Goal: Transaction & Acquisition: Subscribe to service/newsletter

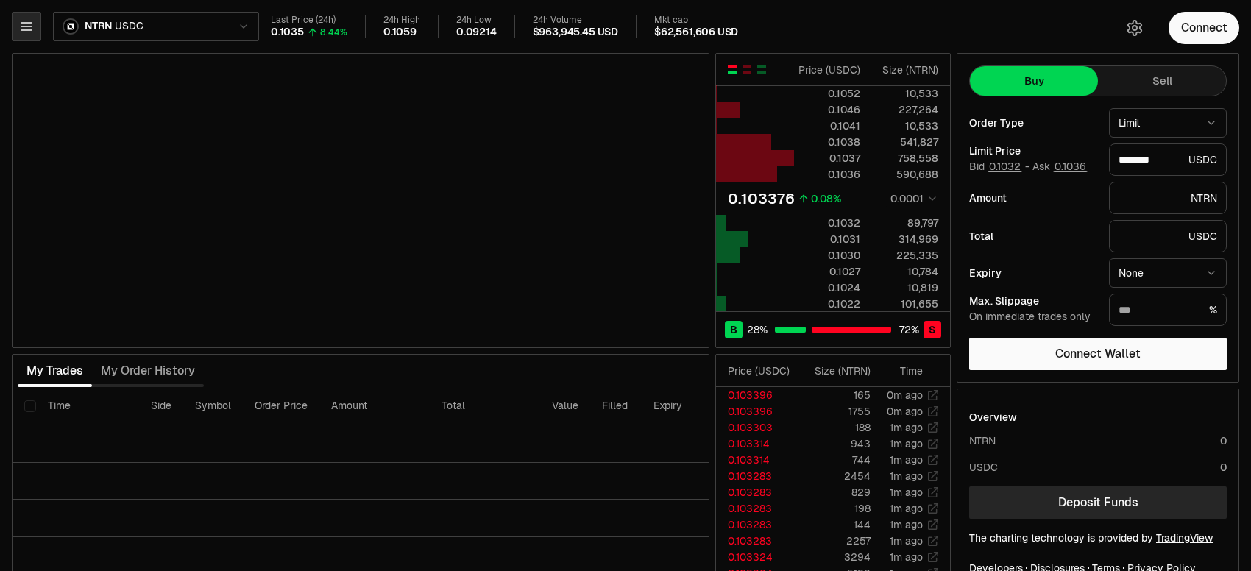
click at [33, 24] on icon "button" at bounding box center [26, 26] width 15 height 15
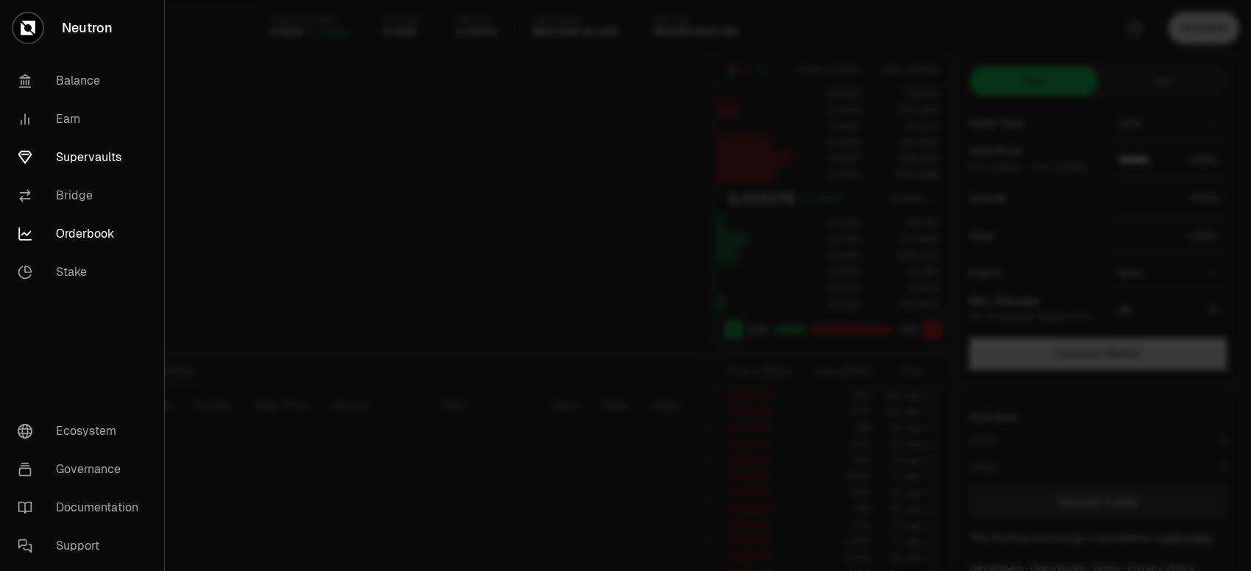
click at [65, 160] on link "Supervaults" at bounding box center [82, 157] width 152 height 38
type input "********"
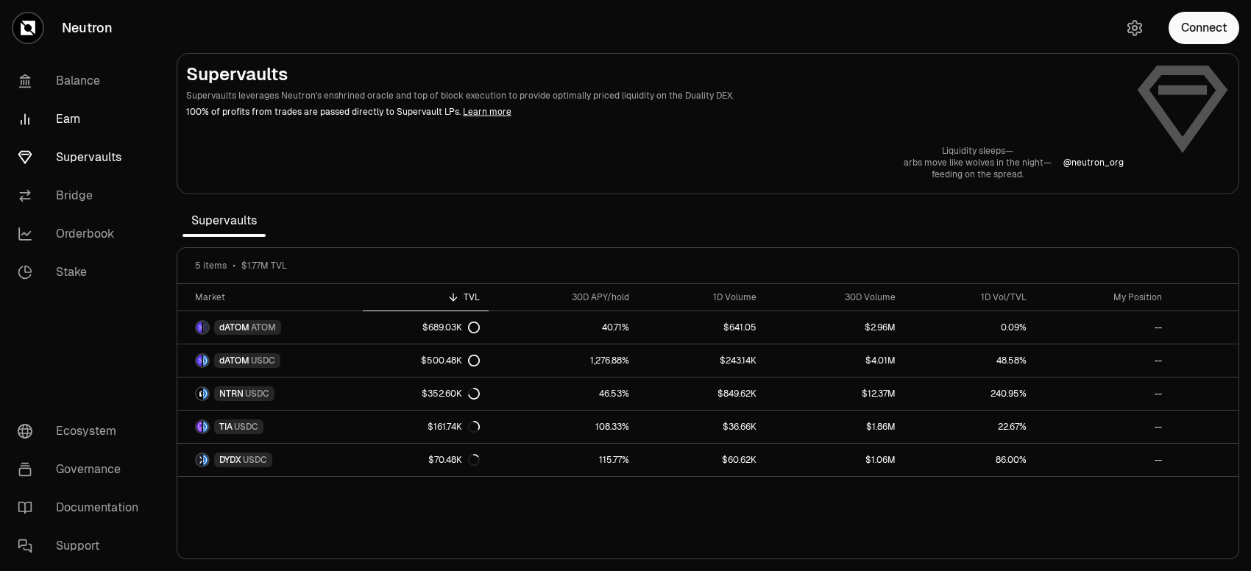
click at [51, 118] on link "Earn" at bounding box center [82, 119] width 153 height 38
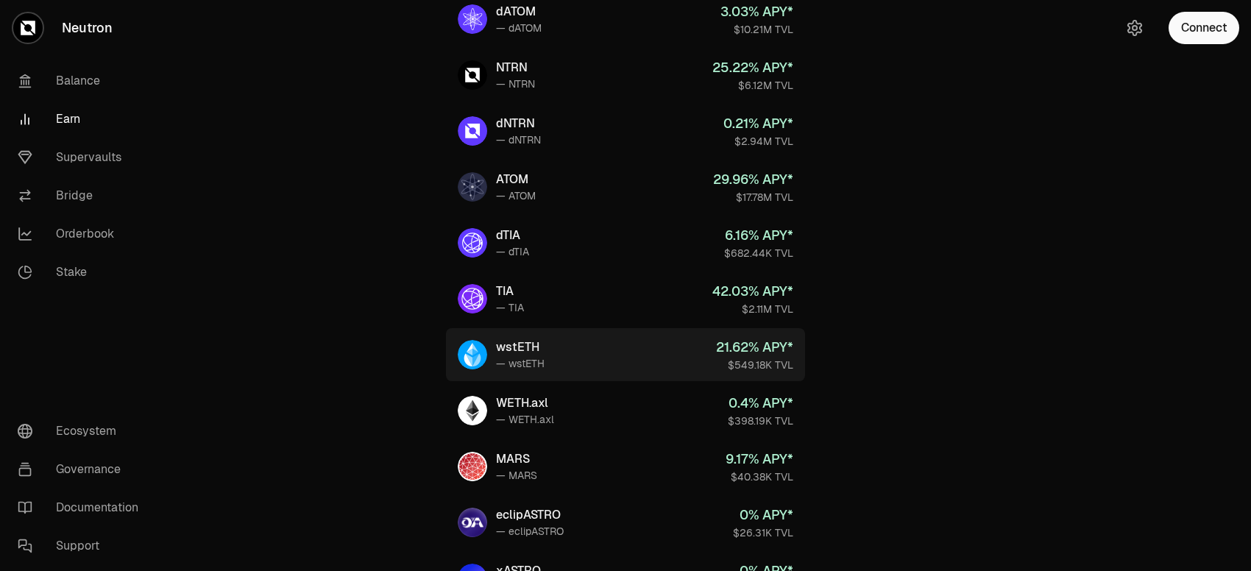
scroll to position [235, 0]
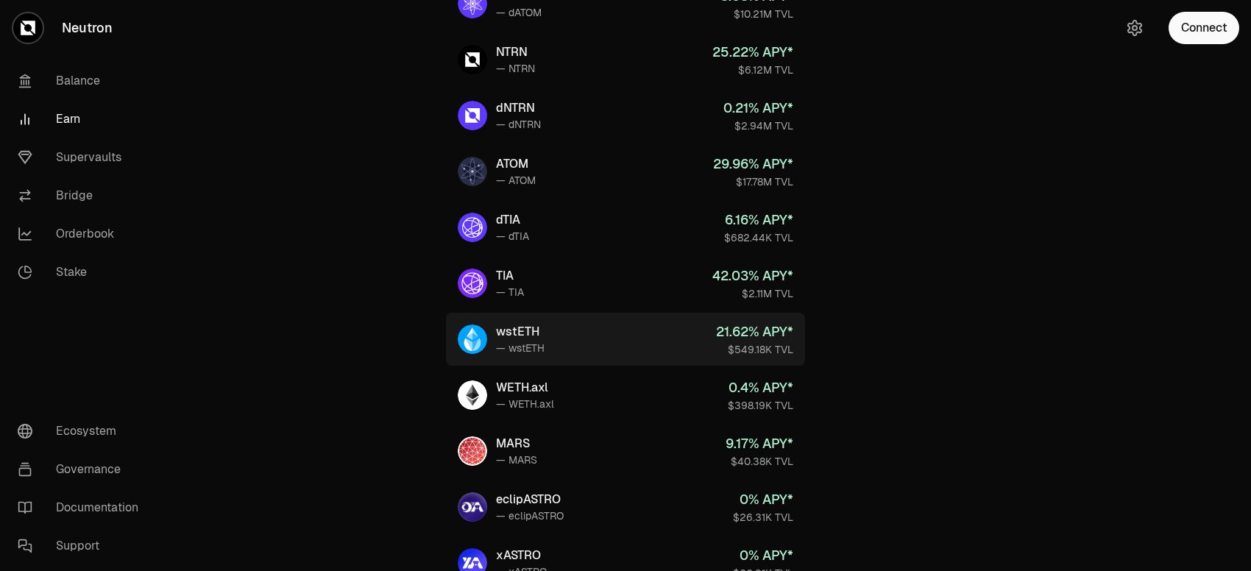
click at [602, 331] on link "wstETH — wstETH 21.62 % APY* $549.18K TVL" at bounding box center [625, 339] width 359 height 53
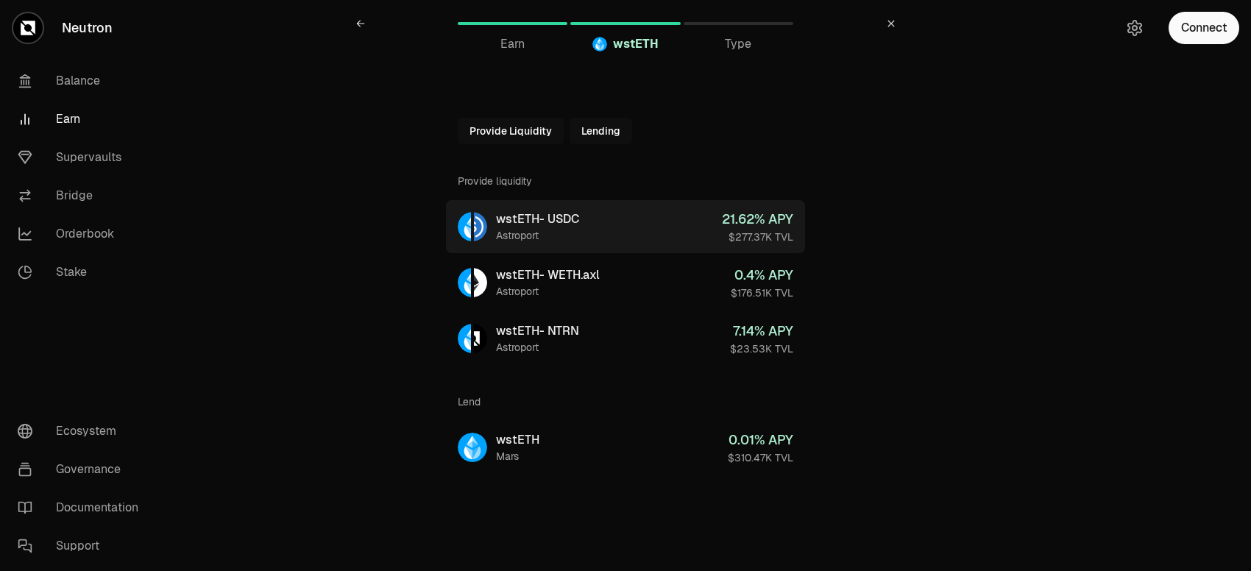
click at [593, 227] on link "wstETH - USDC Astroport 21.62 % APY $277.37K TVL" at bounding box center [625, 226] width 359 height 53
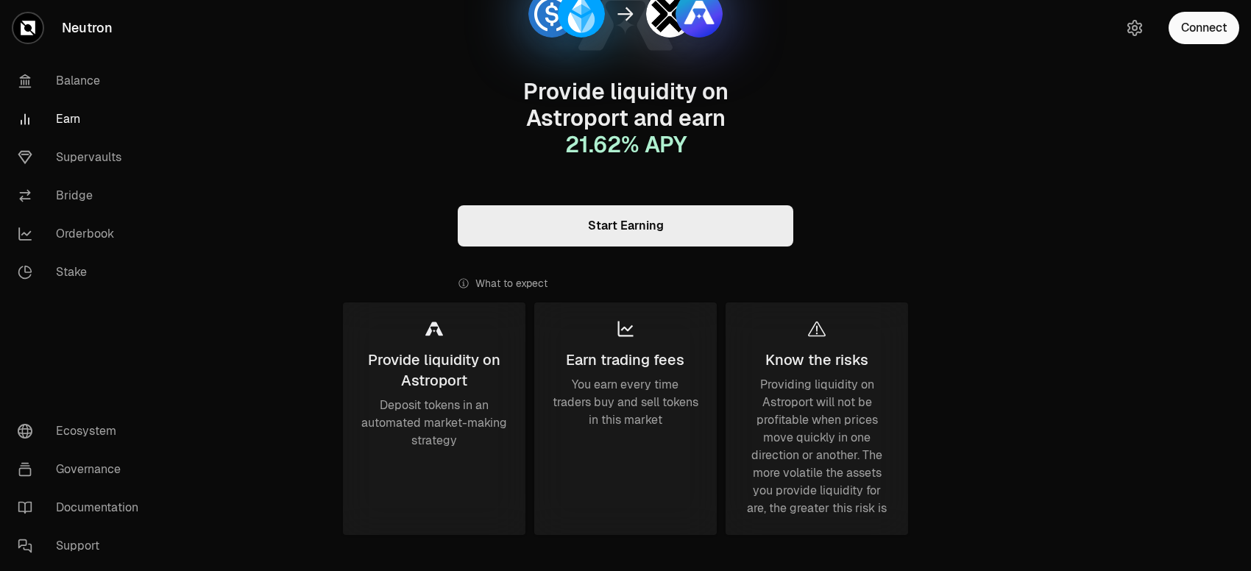
scroll to position [152, 0]
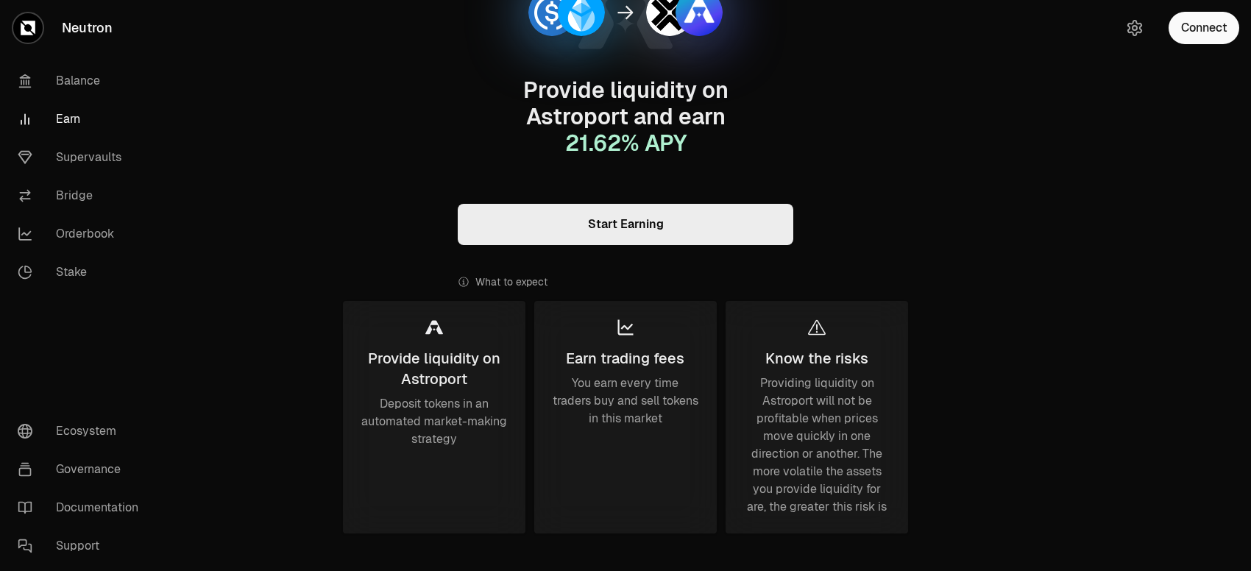
click at [636, 230] on link "Start Earning" at bounding box center [625, 224] width 335 height 41
